Goal: Browse casually: Explore the website without a specific task or goal

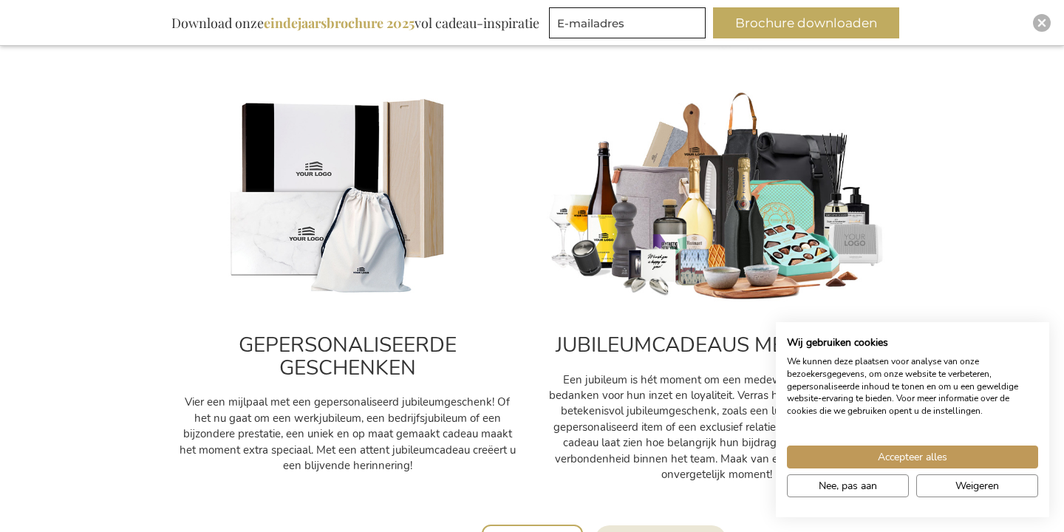
scroll to position [631, 0]
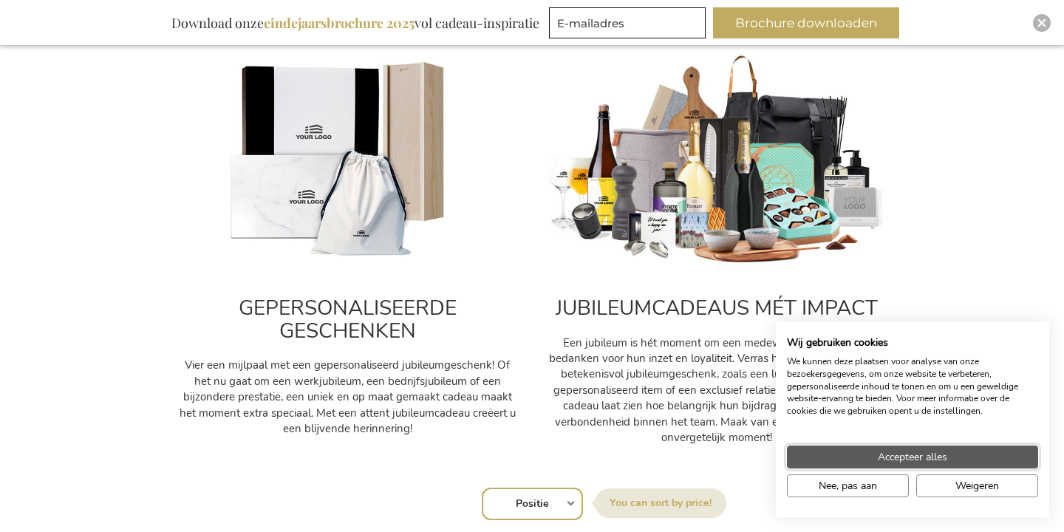
click at [894, 457] on span "Accepteer alles" at bounding box center [912, 457] width 69 height 16
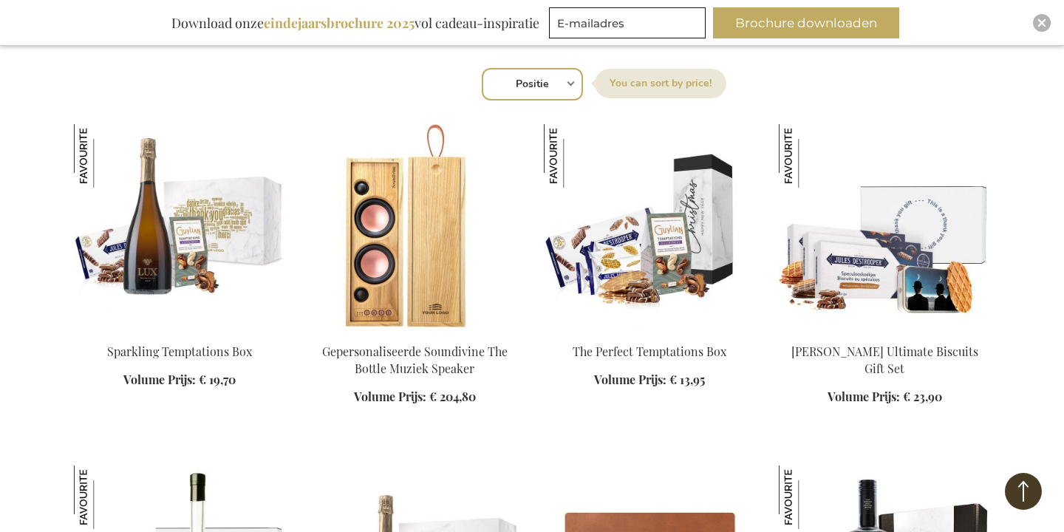
scroll to position [1052, 0]
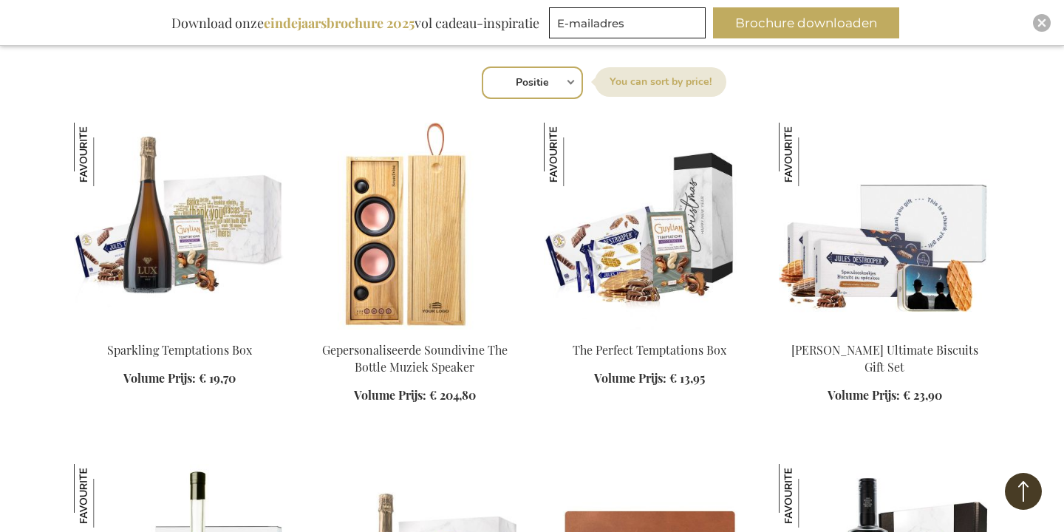
click at [1045, 303] on div "Winkelwagen Winkelwagen Sluiten U heeft geen product(en) in uw winkelwagen. Ga …" at bounding box center [532, 486] width 1064 height 3077
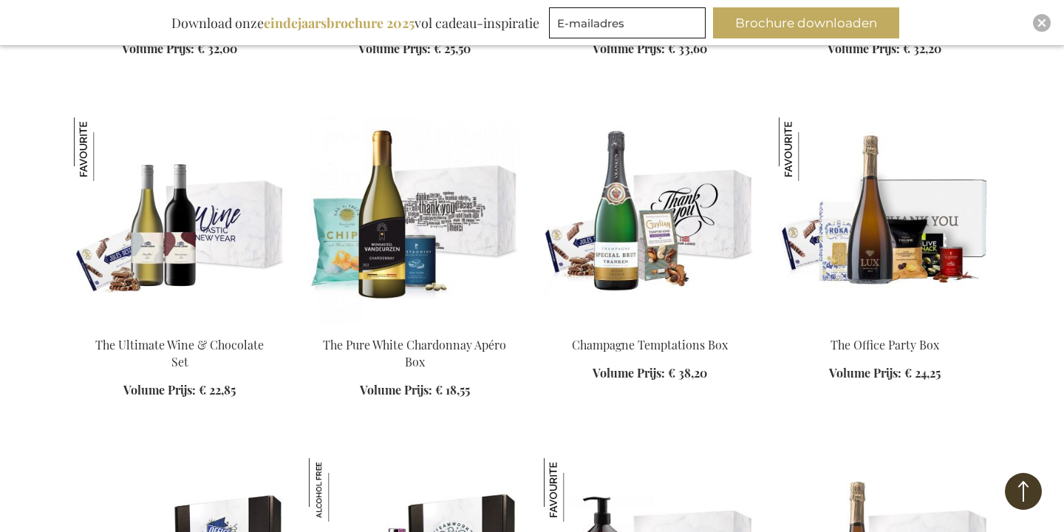
scroll to position [1741, 0]
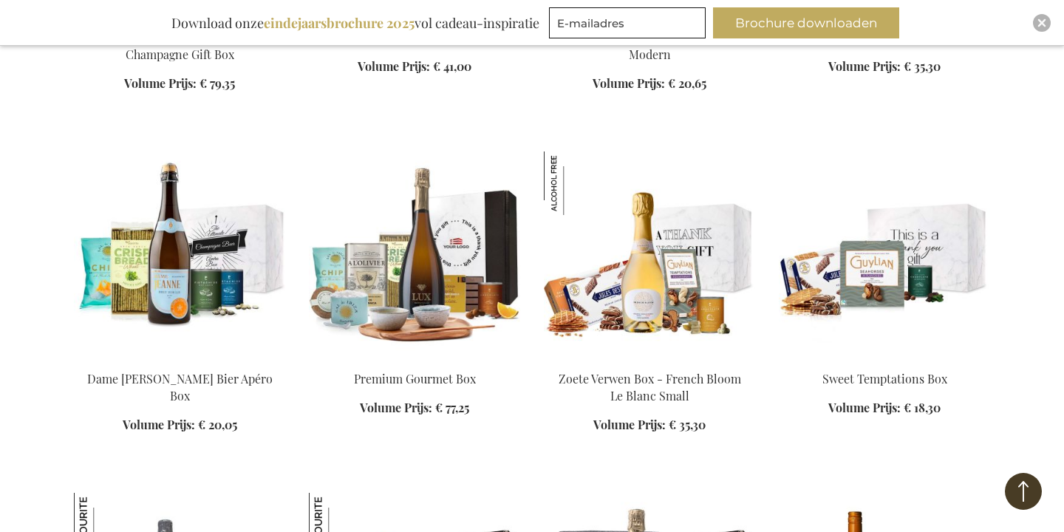
scroll to position [2750, 0]
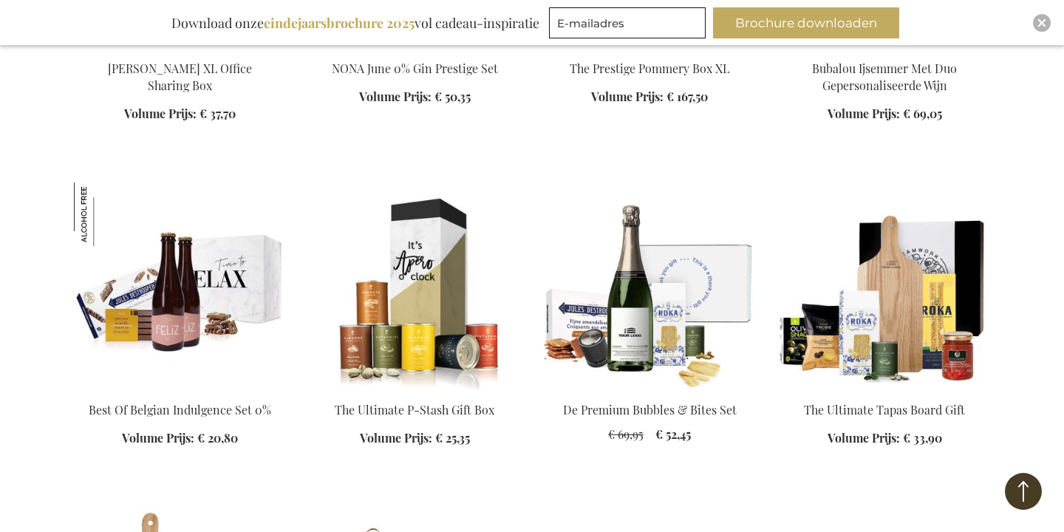
scroll to position [3751, 0]
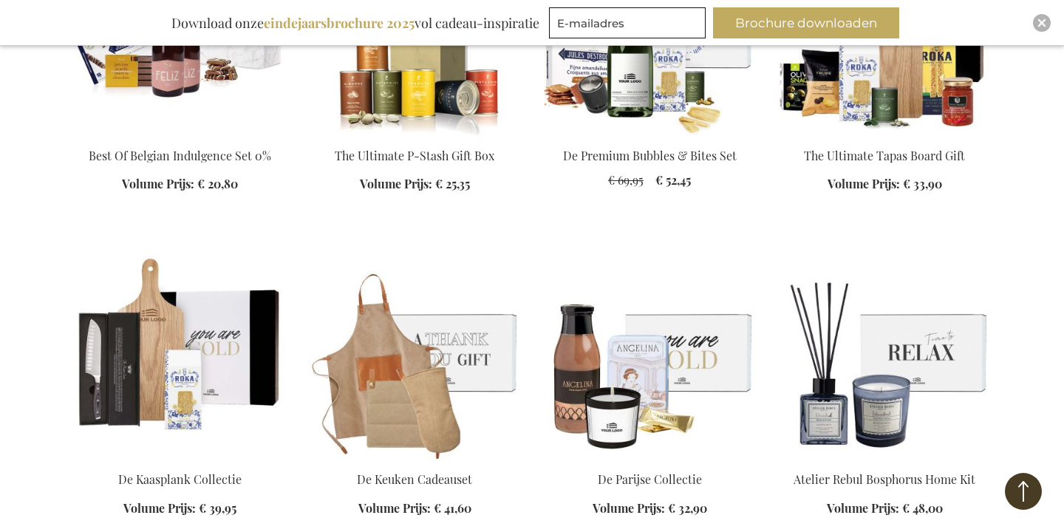
scroll to position [4080, 0]
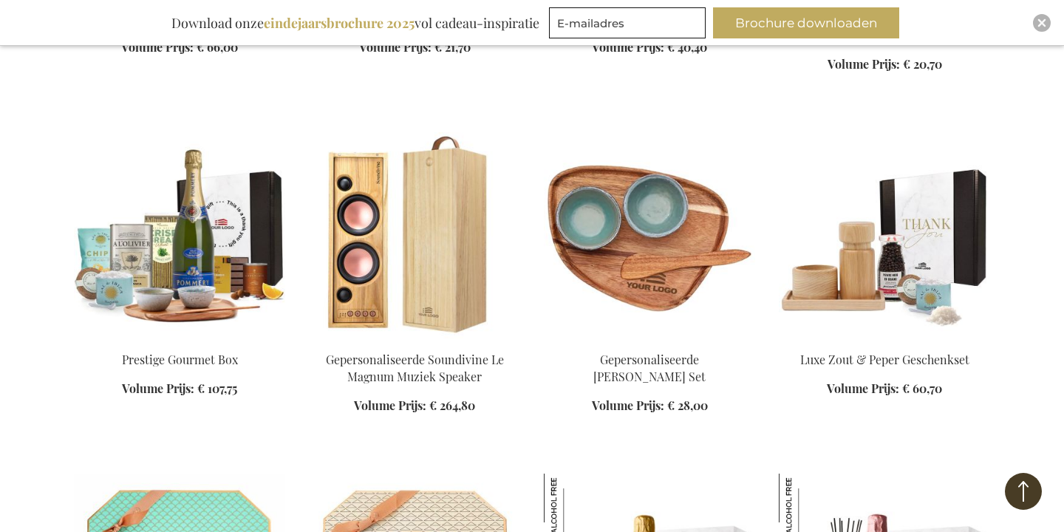
scroll to position [6829, 0]
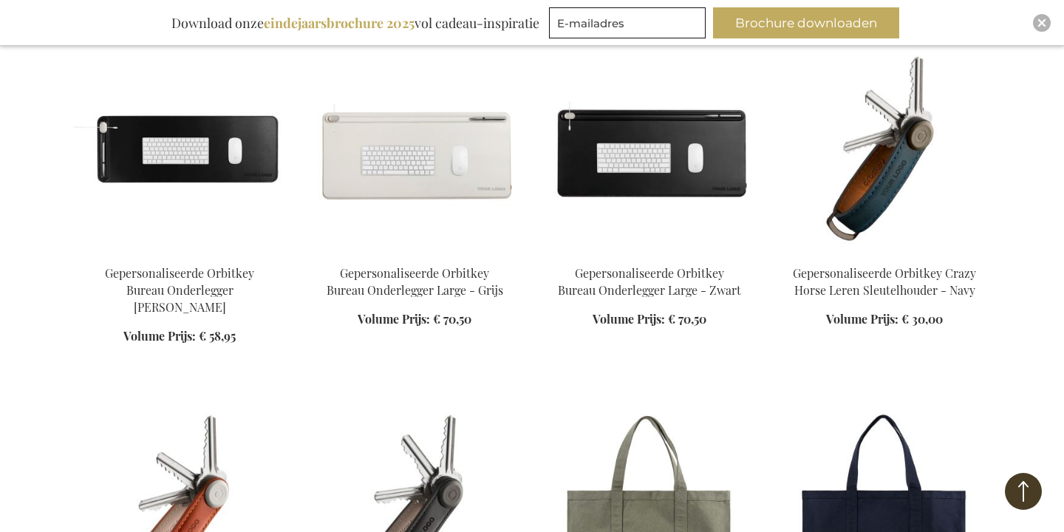
scroll to position [8298, 0]
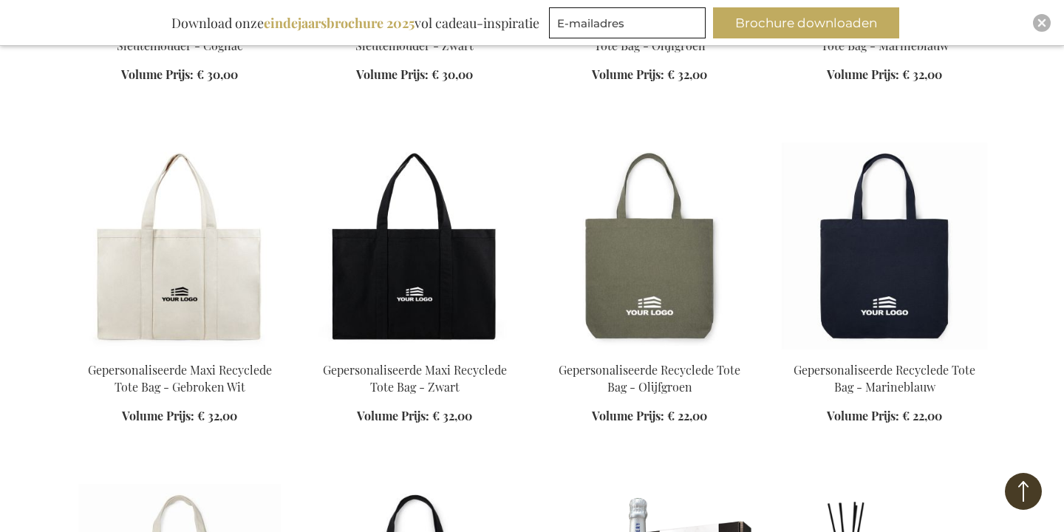
scroll to position [8904, 0]
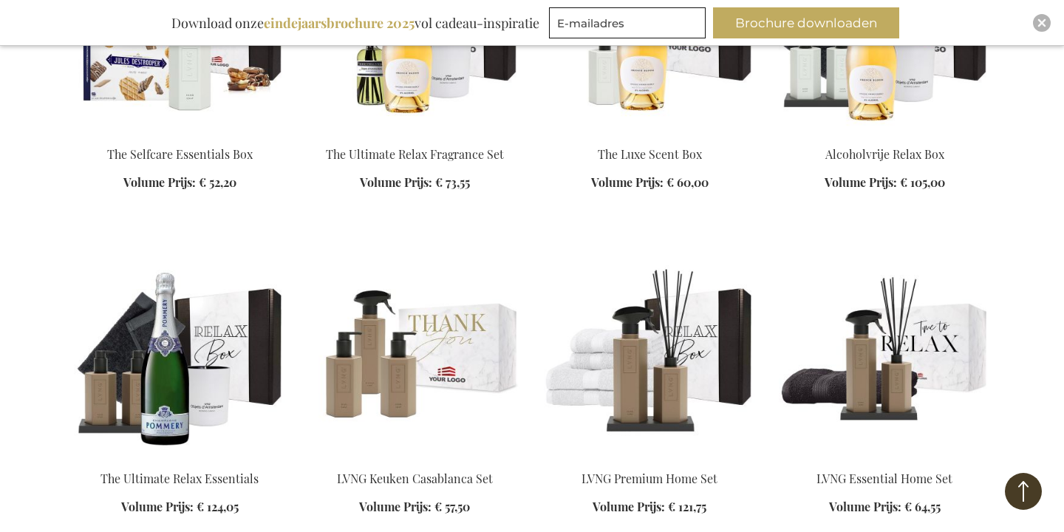
scroll to position [9801, 0]
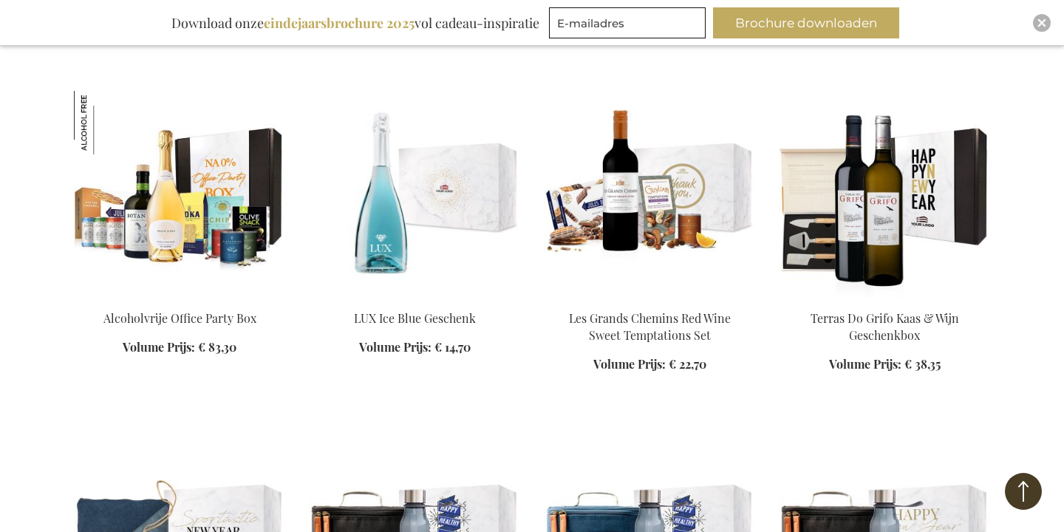
scroll to position [10916, 0]
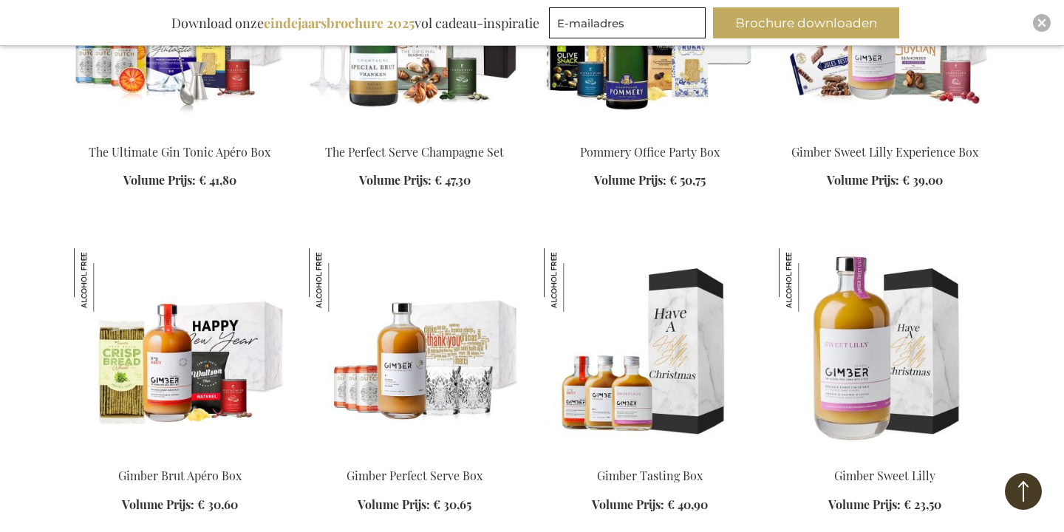
scroll to position [12157, 0]
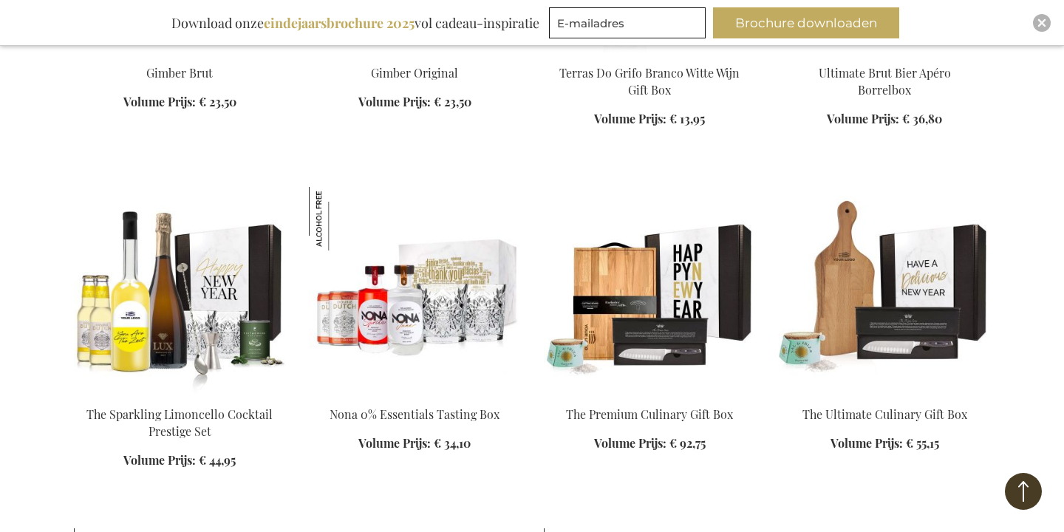
scroll to position [12889, 0]
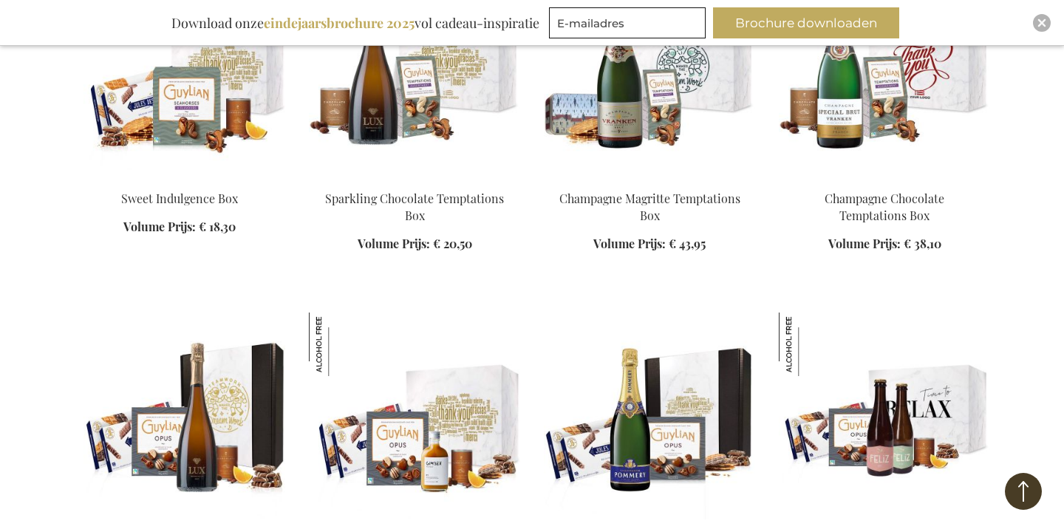
scroll to position [13828, 0]
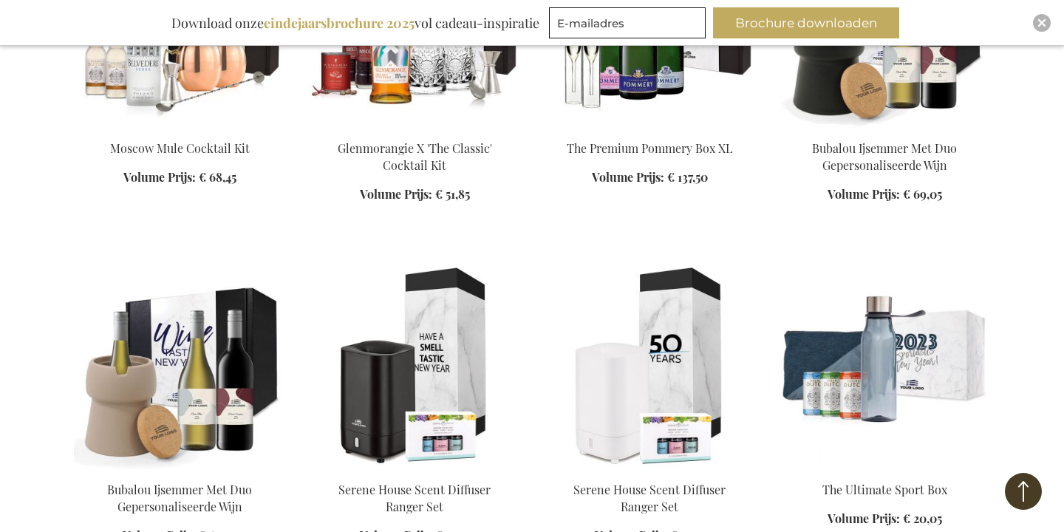
scroll to position [16613, 0]
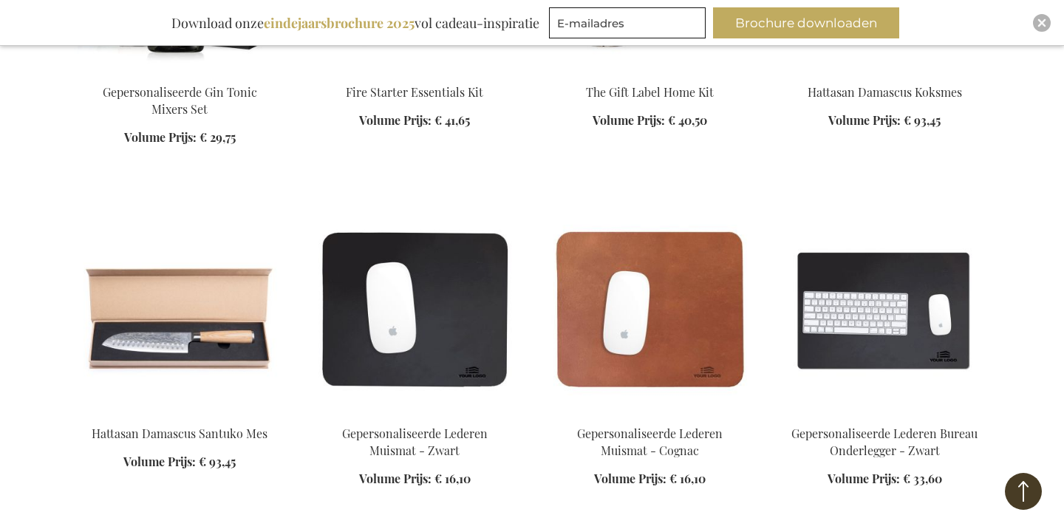
scroll to position [17660, 0]
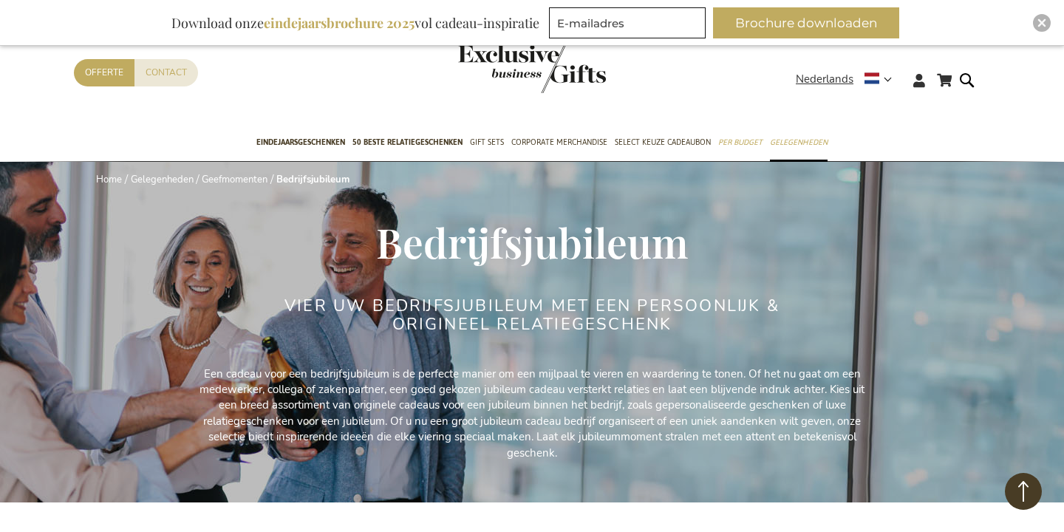
scroll to position [-4, 0]
